Goal: Information Seeking & Learning: Learn about a topic

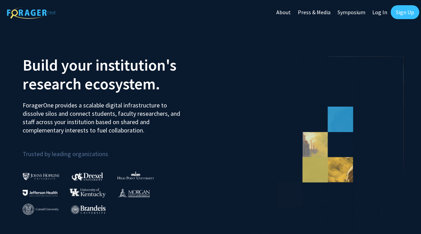
click at [380, 9] on link "Log In" at bounding box center [380, 12] width 22 height 24
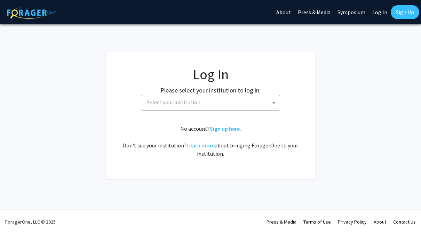
click at [246, 95] on span "Select your institution" at bounding box center [212, 102] width 136 height 14
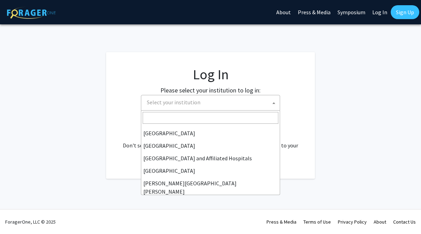
scroll to position [87, 0]
select select "1"
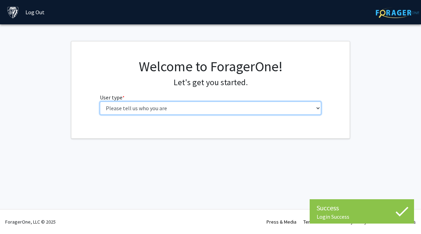
click at [186, 106] on select "Please tell us who you are Undergraduate Student Master's Student Doctoral Cand…" at bounding box center [211, 108] width 222 height 13
select select "1: undergrad"
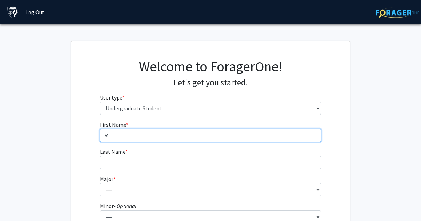
type input "R"
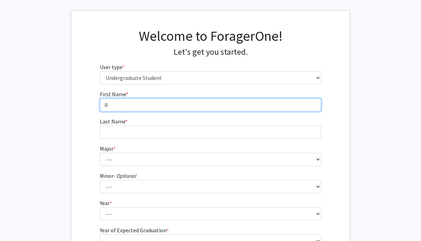
scroll to position [35, 0]
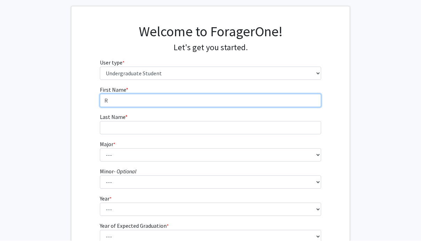
click at [285, 99] on input "R" at bounding box center [211, 100] width 222 height 13
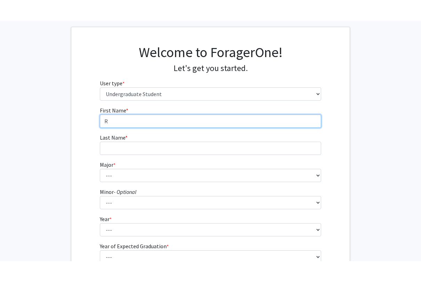
scroll to position [35, 0]
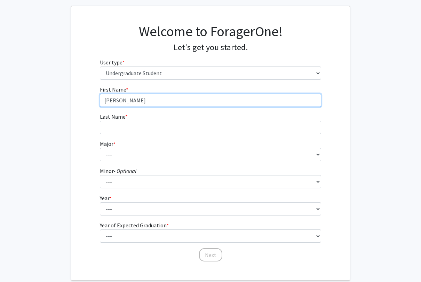
type input "[PERSON_NAME]"
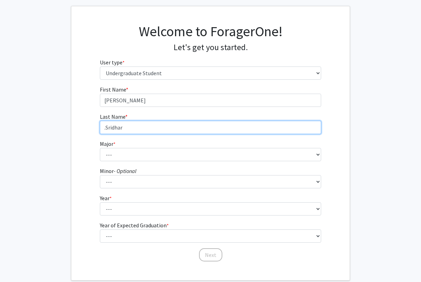
click at [105, 129] on input ".Sridhar" at bounding box center [211, 127] width 222 height 13
click at [134, 127] on input ".Sridhar" at bounding box center [211, 127] width 222 height 13
type input "."
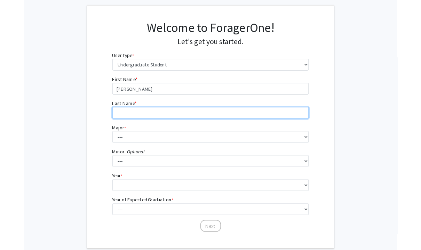
scroll to position [55, 0]
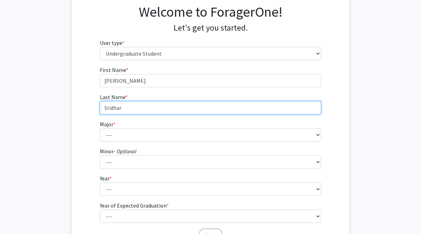
type input "Sridhar"
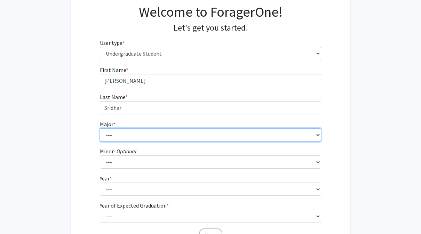
click at [109, 137] on select "--- Africana Studies Anthropology Applied Mathematics & Statistics Archaeology …" at bounding box center [211, 135] width 222 height 13
select select "7: 22"
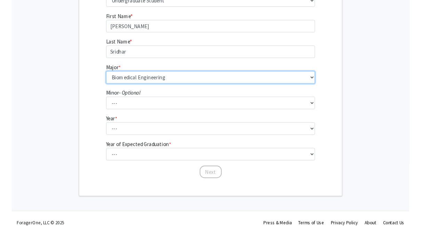
scroll to position [109, 0]
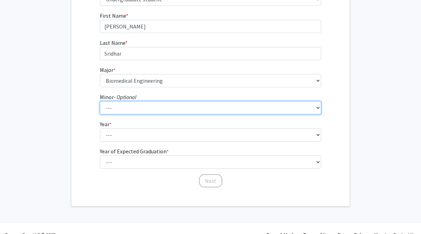
click at [160, 110] on select "--- Accounting and Financial Management Africana Studies Anthropology Applied M…" at bounding box center [211, 107] width 222 height 13
select select "11: 23"
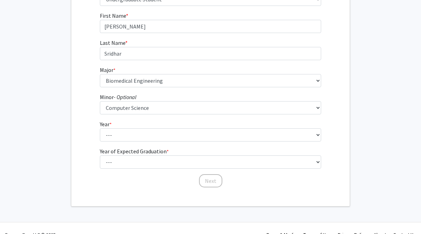
click at [158, 138] on select "--- First-year Sophomore Junior Senior Postbaccalaureate Certificate" at bounding box center [211, 135] width 222 height 13
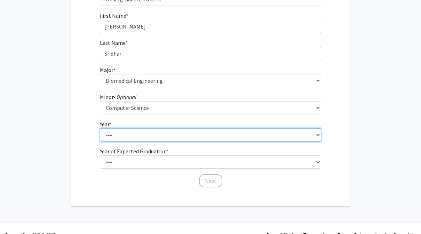
select select "1: first-year"
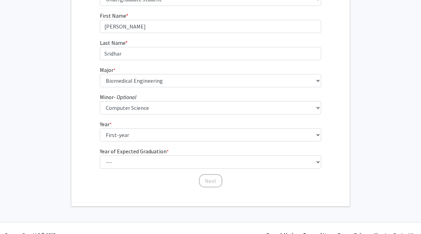
click at [159, 160] on select "--- 2025 2026 2027 2028 2029 2030 2031 2032 2033 2034" at bounding box center [211, 162] width 222 height 13
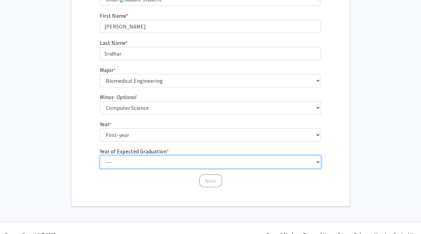
select select "5: 2029"
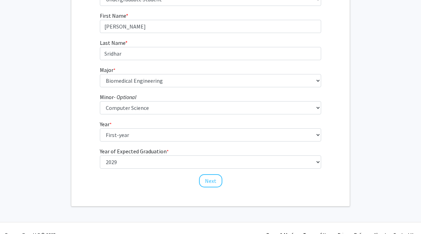
click at [212, 178] on button "Next" at bounding box center [210, 181] width 23 height 13
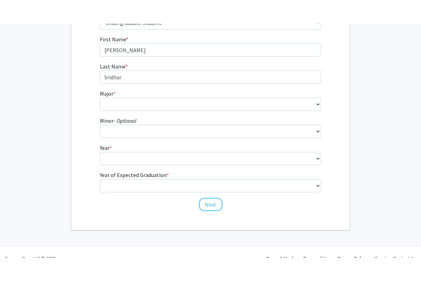
scroll to position [0, 0]
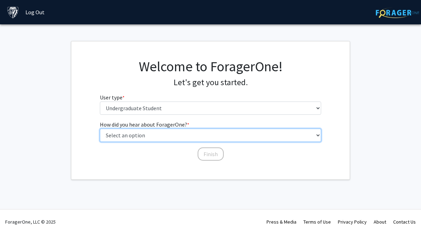
click at [181, 134] on select "Select an option Peer/student recommendation Faculty/staff recommendation Unive…" at bounding box center [211, 135] width 222 height 13
select select "2: faculty_recommendation"
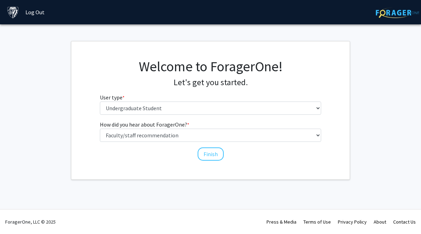
click at [205, 153] on button "Finish" at bounding box center [211, 154] width 26 height 13
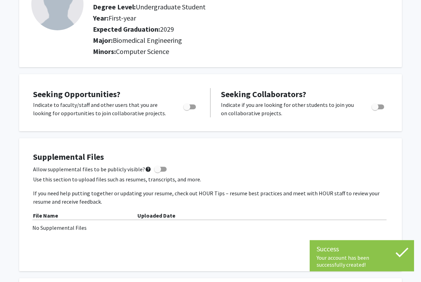
scroll to position [68, 0]
click at [192, 106] on span "Toggle" at bounding box center [190, 107] width 13 height 5
click at [187, 110] on input "Are you actively seeking opportunities?" at bounding box center [187, 110] width 0 height 0
checkbox input "true"
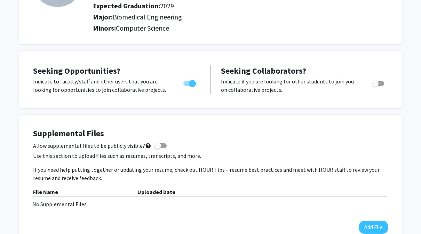
scroll to position [0, 0]
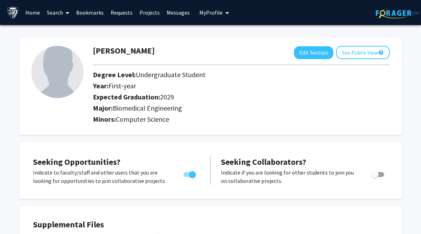
click at [57, 9] on link "Search" at bounding box center [58, 12] width 29 height 24
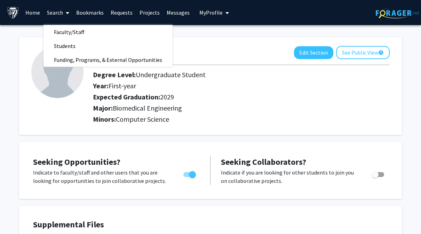
click at [71, 30] on span "Faculty/Staff" at bounding box center [69, 32] width 51 height 14
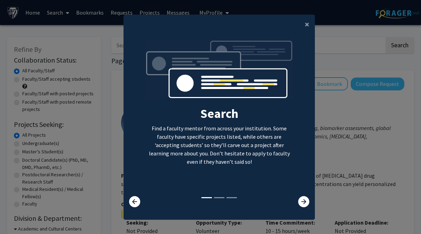
click at [307, 22] on span "×" at bounding box center [307, 24] width 5 height 11
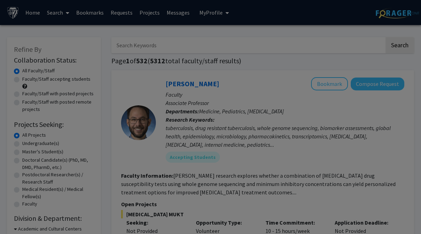
click at [308, 22] on div "Search Find a faculty mentor from across your institution. Some faculty have sp…" at bounding box center [219, 64] width 191 height 157
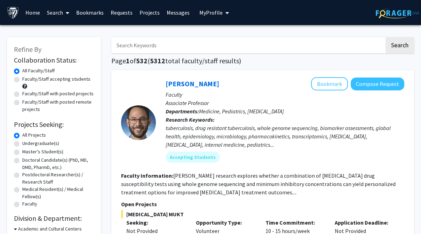
click at [195, 45] on input "Search Keywords" at bounding box center [247, 45] width 273 height 16
type input "C"
type input "Systems neuroscience"
click at [400, 45] on button "Search" at bounding box center [400, 45] width 29 height 16
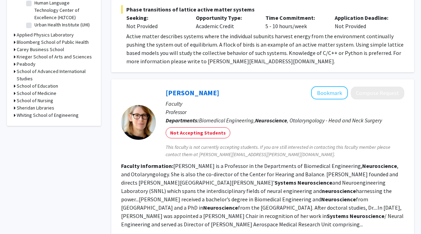
scroll to position [258, 0]
click at [207, 96] on link "Kathleen Cullen" at bounding box center [193, 93] width 54 height 9
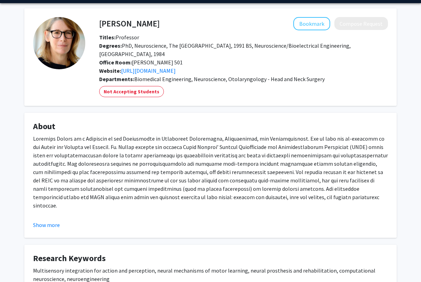
scroll to position [22, 0]
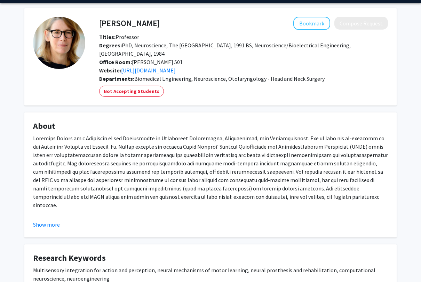
click at [69, 216] on div "Dr. Cullen received a bachelor’s degree in Biomedical Engineering and Neuroscie…" at bounding box center [210, 247] width 355 height 226
click at [59, 226] on button "Show more" at bounding box center [46, 224] width 27 height 8
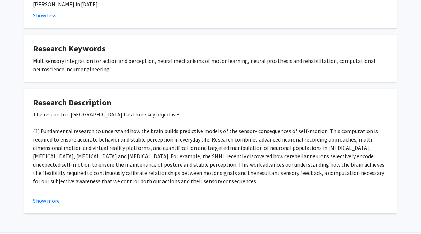
scroll to position [379, 0]
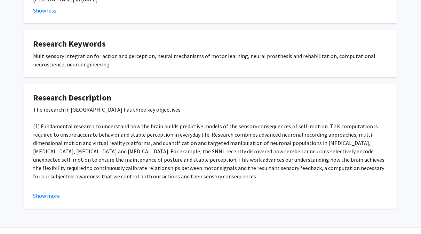
click at [38, 192] on button "Show more" at bounding box center [46, 196] width 27 height 8
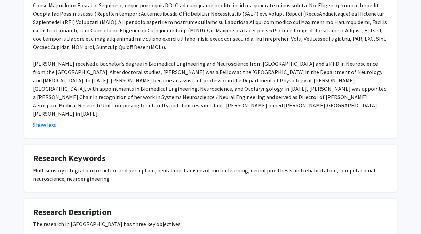
scroll to position [260, 0]
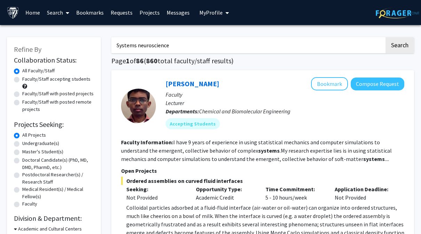
click at [204, 46] on input "Systems neuroscience" at bounding box center [247, 45] width 273 height 16
type input "S"
type input "Computer-brain interfaces"
click at [400, 45] on button "Search" at bounding box center [400, 45] width 29 height 16
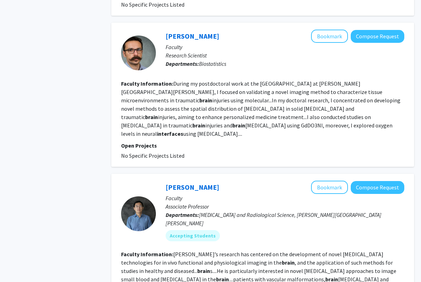
scroll to position [780, 0]
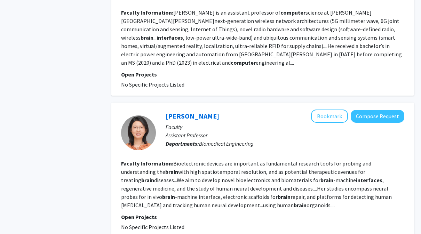
click at [276, 168] on fg-read-more "Bioelectronic devices are important as fundamental research tools for probing a…" at bounding box center [256, 185] width 271 height 49
click at [181, 112] on link "Xiao Yang" at bounding box center [193, 116] width 54 height 9
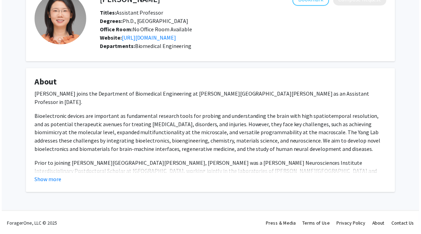
scroll to position [48, 0]
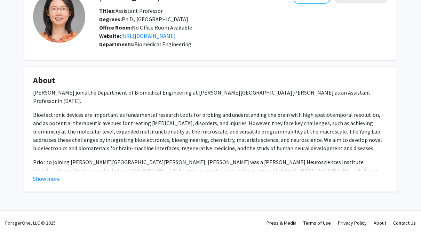
click at [53, 178] on button "Show more" at bounding box center [46, 179] width 27 height 8
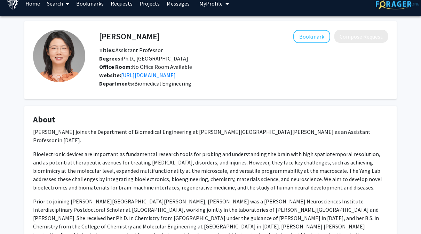
scroll to position [0, 0]
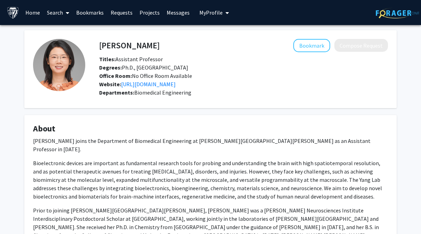
click at [173, 85] on link "https://xiaoyanglab.com/" at bounding box center [148, 84] width 55 height 7
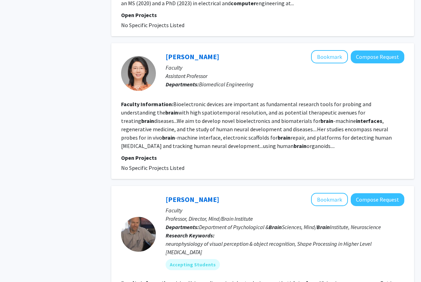
scroll to position [459, 0]
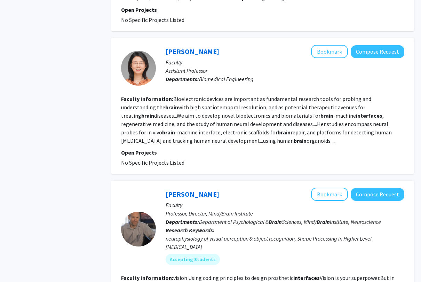
click at [192, 190] on link "Ed Connor" at bounding box center [193, 194] width 54 height 9
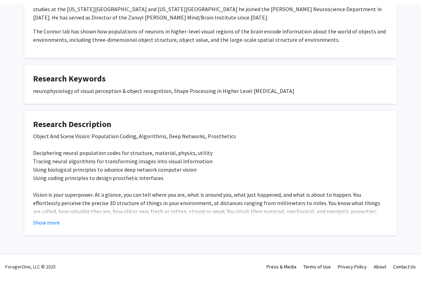
scroll to position [169, 0]
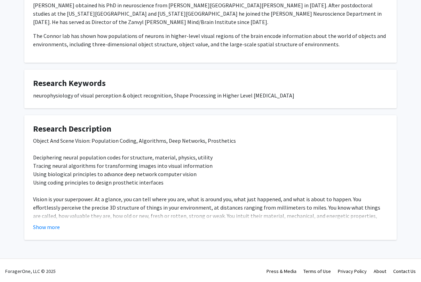
click at [52, 229] on button "Show more" at bounding box center [46, 227] width 27 height 8
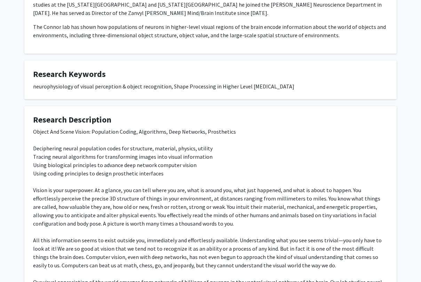
scroll to position [181, 0]
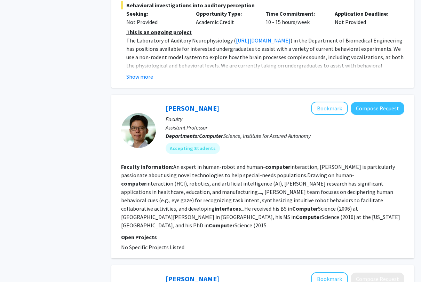
scroll to position [1285, 0]
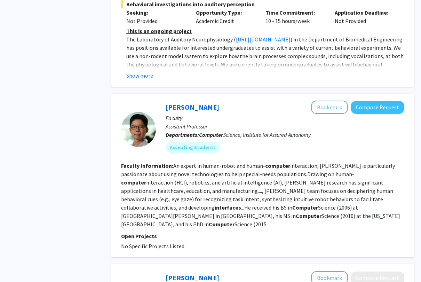
click at [202, 103] on link "Chien-Ming Huang" at bounding box center [193, 107] width 54 height 9
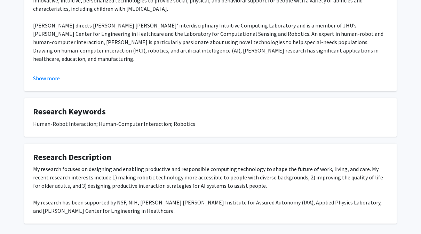
scroll to position [147, 0]
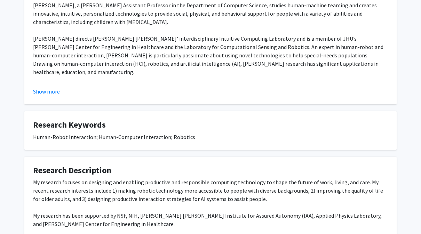
click at [61, 88] on div "Show more" at bounding box center [210, 92] width 355 height 8
click at [52, 99] on fg-card "About Chien-Ming Huang, a John C. Malone Assistant Professor in the Department …" at bounding box center [210, 42] width 373 height 125
click at [56, 93] on button "Show more" at bounding box center [46, 92] width 27 height 8
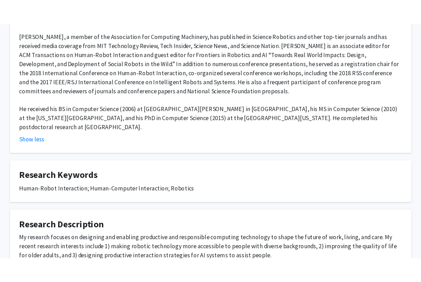
scroll to position [303, 0]
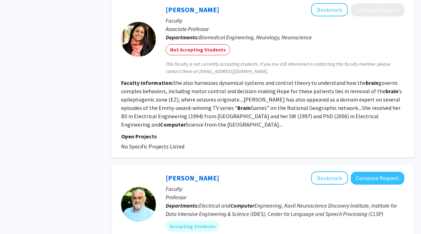
scroll to position [1552, 0]
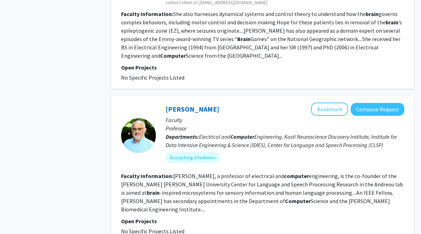
scroll to position [1641, 0]
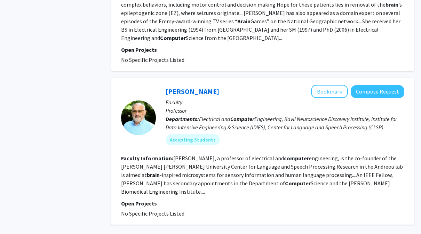
click at [212, 87] on link "Andreas Andreou" at bounding box center [193, 91] width 54 height 9
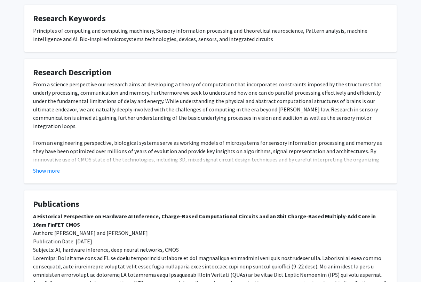
scroll to position [258, 0]
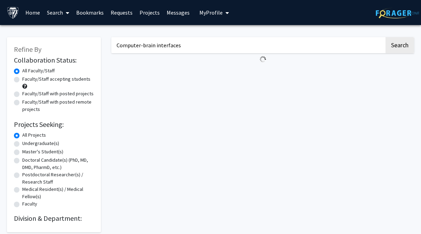
click at [255, 43] on input "Computer-brain interfaces" at bounding box center [247, 45] width 273 height 16
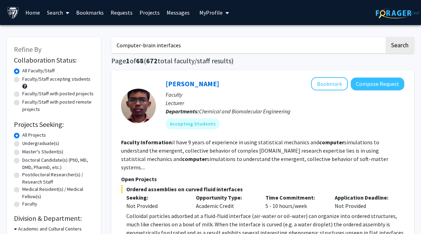
click at [17, 11] on img at bounding box center [13, 13] width 12 height 12
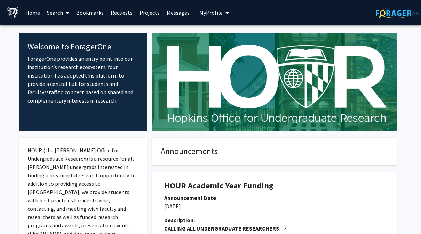
click at [219, 10] on span "My Profile" at bounding box center [211, 12] width 23 height 7
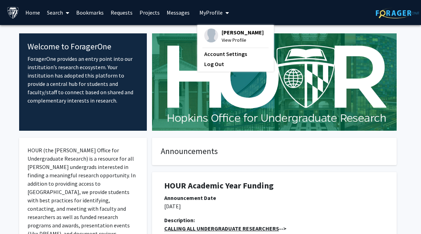
click at [211, 65] on link "Log Out" at bounding box center [235, 64] width 63 height 8
